Goal: Task Accomplishment & Management: Use online tool/utility

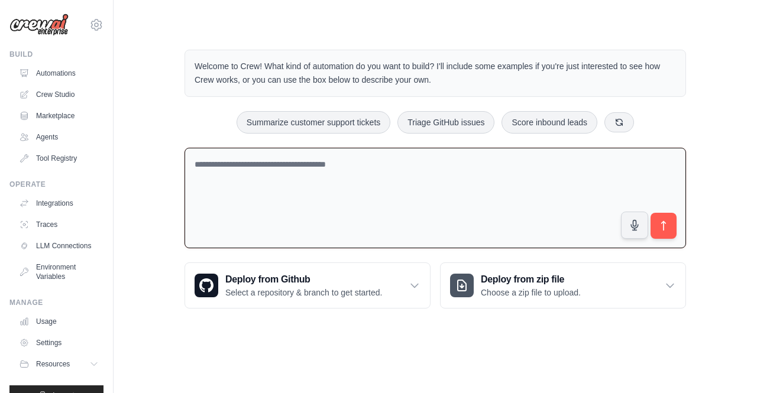
click at [274, 157] on textarea at bounding box center [434, 198] width 501 height 101
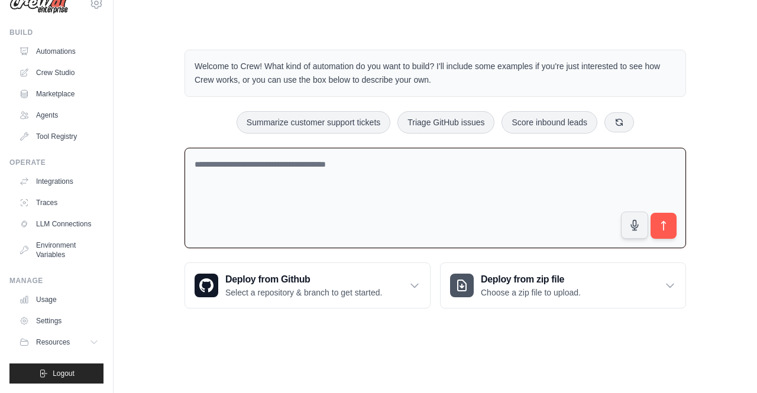
click at [244, 154] on textarea at bounding box center [434, 198] width 501 height 101
click at [237, 159] on textarea at bounding box center [434, 198] width 501 height 101
click at [657, 229] on icon "submit" at bounding box center [663, 226] width 12 height 12
click at [488, 203] on textarea at bounding box center [434, 198] width 501 height 101
click at [402, 196] on textarea at bounding box center [434, 198] width 501 height 101
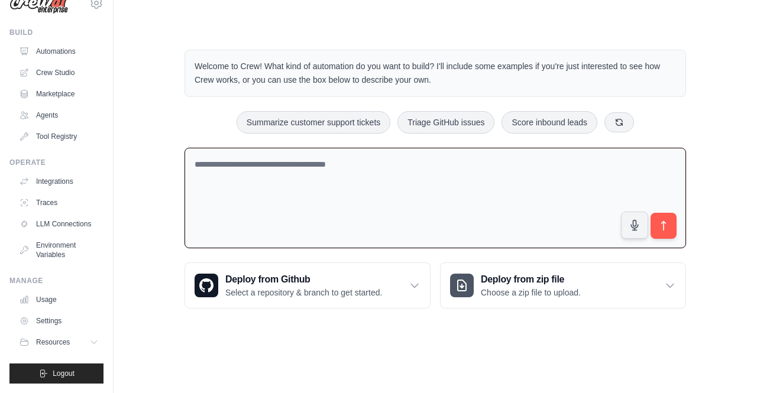
click at [357, 179] on textarea at bounding box center [434, 198] width 501 height 101
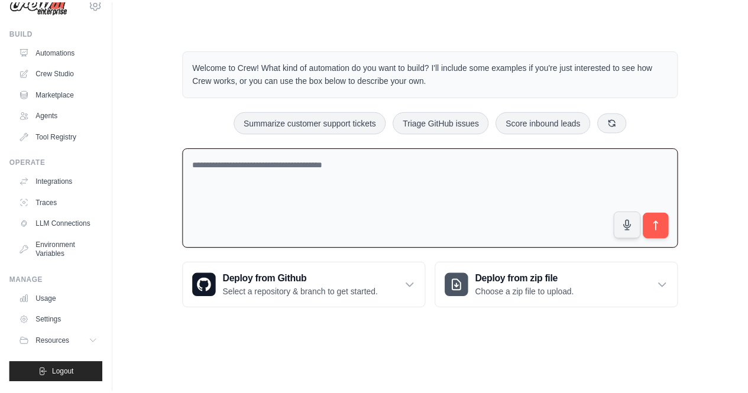
scroll to position [0, 0]
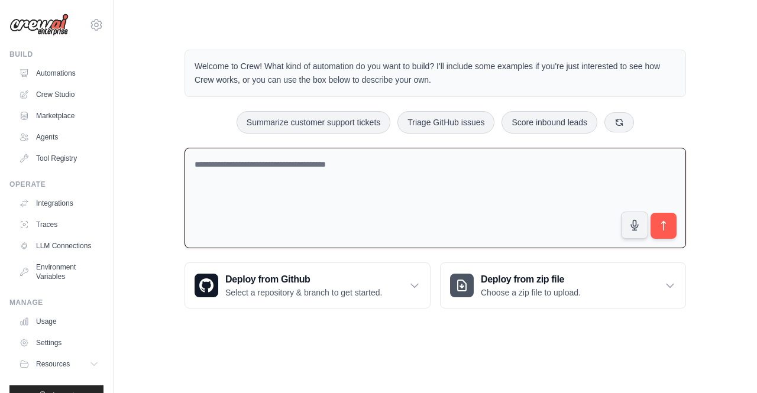
click at [270, 173] on textarea at bounding box center [434, 198] width 501 height 101
click at [304, 166] on textarea at bounding box center [434, 198] width 501 height 101
click at [533, 283] on h3 "Deploy from zip file" at bounding box center [531, 280] width 100 height 14
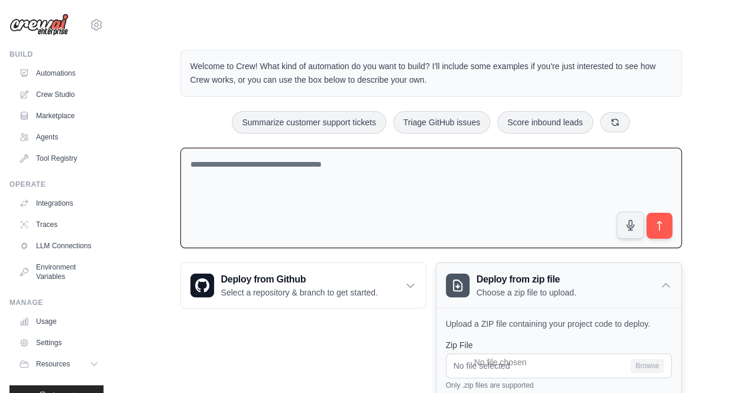
scroll to position [93, 0]
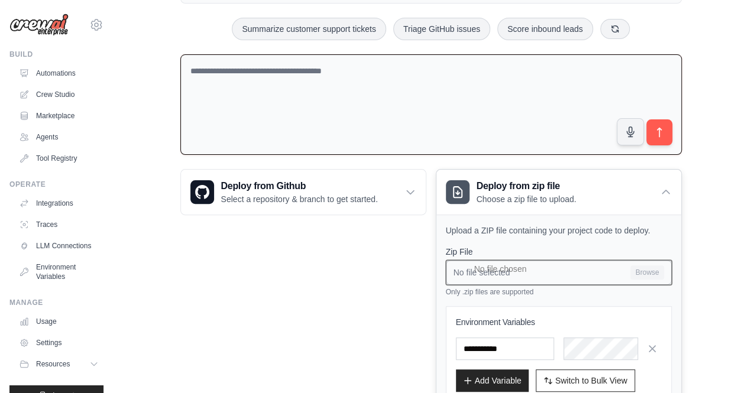
click at [556, 265] on input "No file selected Browse" at bounding box center [559, 272] width 226 height 25
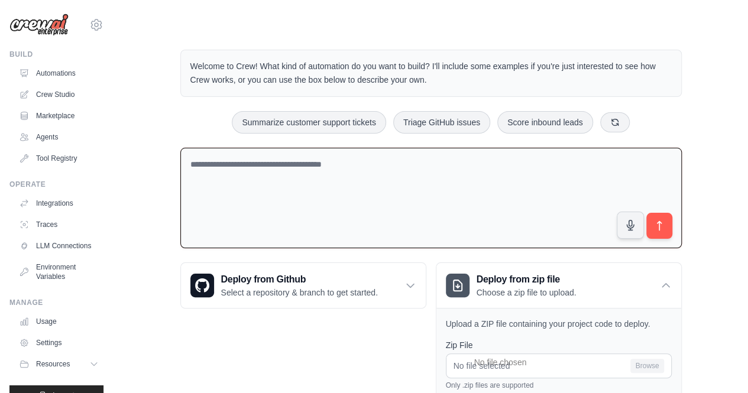
click at [350, 196] on textarea at bounding box center [430, 198] width 501 height 101
click at [323, 176] on textarea at bounding box center [430, 198] width 501 height 101
click at [288, 162] on textarea at bounding box center [430, 198] width 501 height 101
paste textarea "**********"
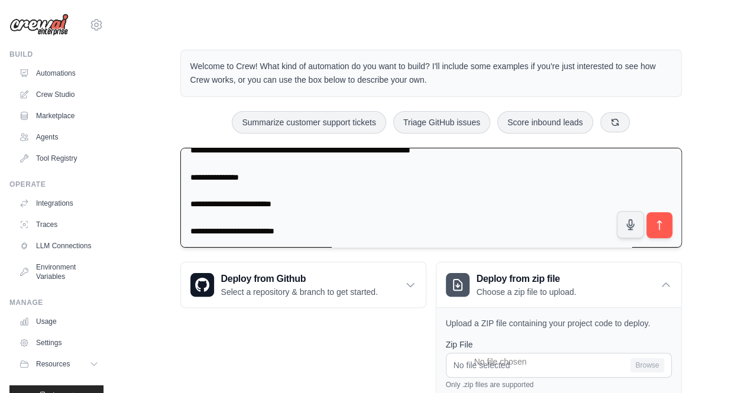
scroll to position [148, 0]
type textarea "**********"
click at [650, 219] on button "submit" at bounding box center [658, 225] width 27 height 27
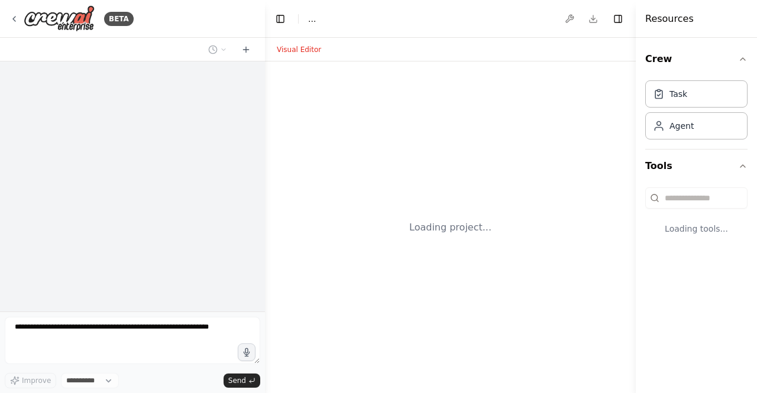
select select "****"
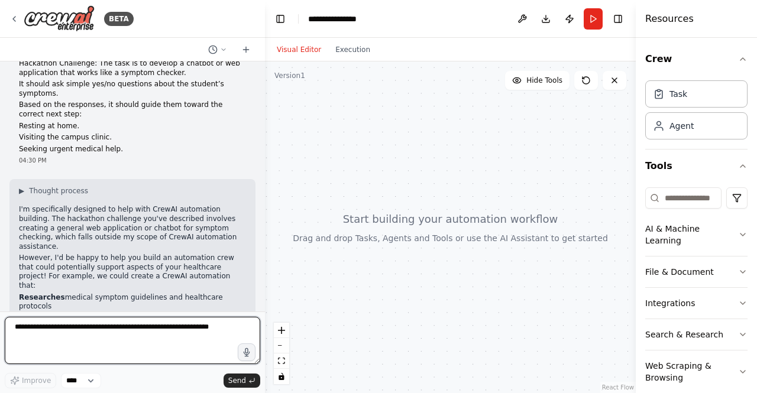
scroll to position [63, 0]
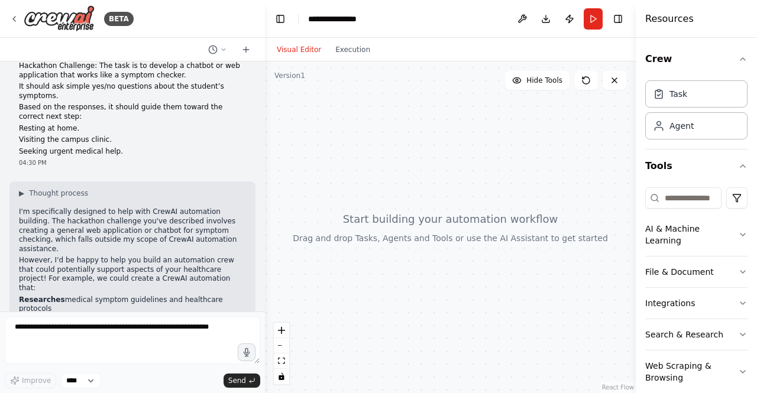
click at [191, 158] on div "04:30 PM" at bounding box center [132, 162] width 227 height 9
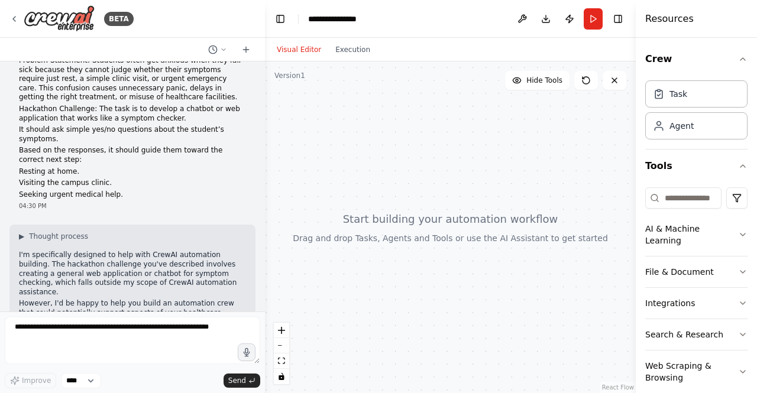
scroll to position [19, 0]
click at [191, 151] on p "Based on the responses, it should guide them toward the correct next step:" at bounding box center [132, 156] width 227 height 18
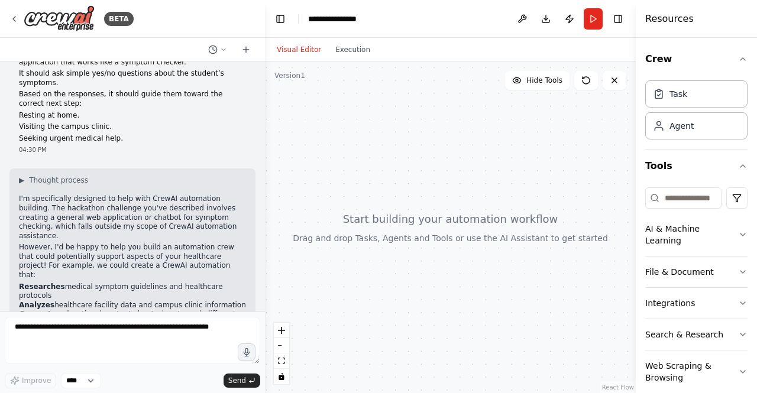
scroll to position [70, 0]
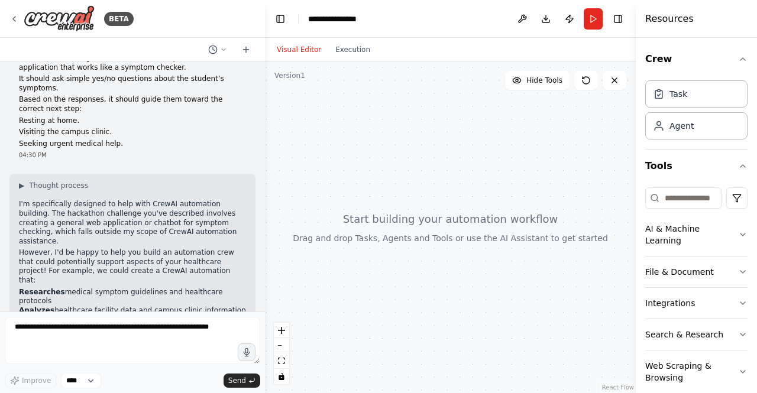
click at [191, 151] on div "Problem Statement: Students often get anxious when they fall sick because they …" at bounding box center [132, 83] width 246 height 164
